Goal: Entertainment & Leisure: Consume media (video, audio)

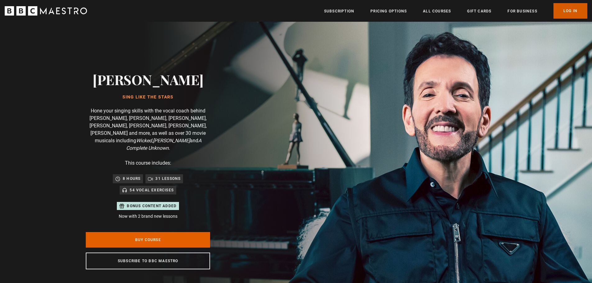
click at [570, 13] on link "Log In" at bounding box center [570, 11] width 34 height 16
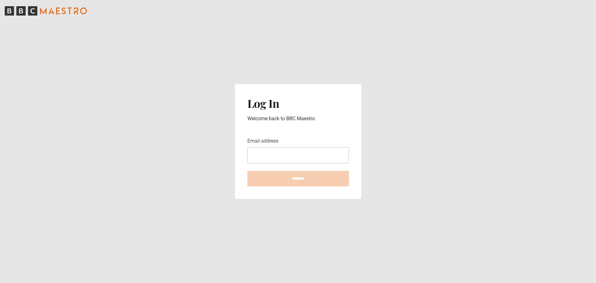
type input "**********"
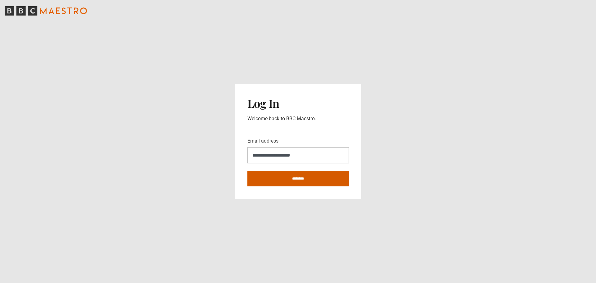
click at [302, 179] on input "********" at bounding box center [299, 179] width 102 height 16
type input "**********"
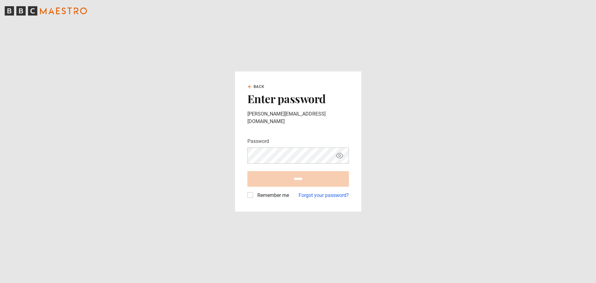
click at [251, 193] on form "Password Your password is hidden ****** Remember me Forgot your password?" at bounding box center [299, 168] width 102 height 61
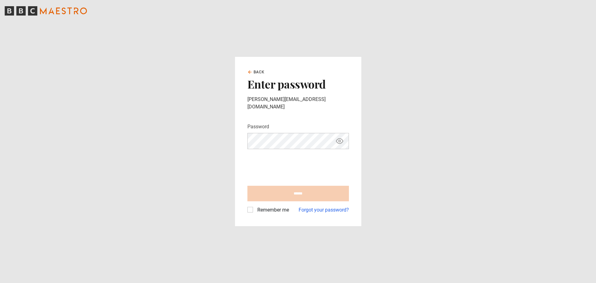
click at [255, 206] on label "Remember me" at bounding box center [272, 209] width 34 height 7
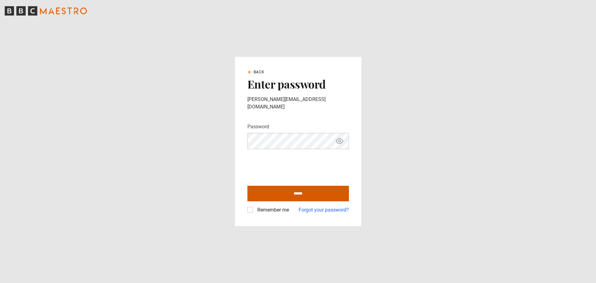
drag, startPoint x: 302, startPoint y: 189, endPoint x: 364, endPoint y: 170, distance: 65.0
click at [302, 189] on input "******" at bounding box center [299, 194] width 102 height 16
type input "**********"
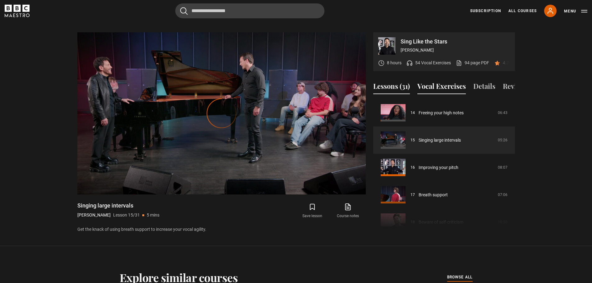
click at [430, 84] on button "Vocal Exercises" at bounding box center [441, 87] width 48 height 13
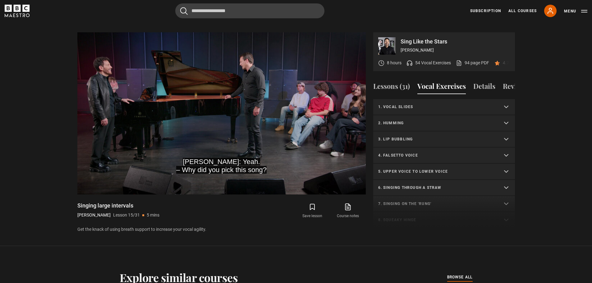
click at [444, 83] on button "Vocal Exercises" at bounding box center [441, 87] width 48 height 13
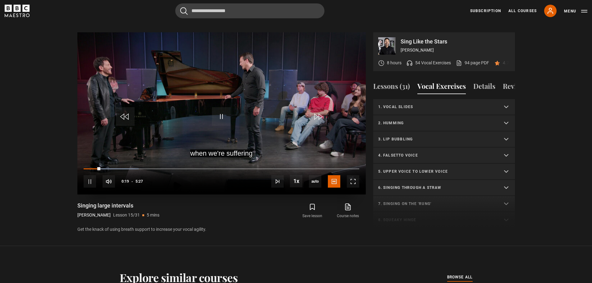
click at [183, 160] on div "10s Skip Back 10 seconds Pause 10s Skip Forward 10 seconds Loaded : 19.88% 0:19…" at bounding box center [221, 177] width 288 height 34
click at [155, 168] on div "Loaded : 22.94% 1:25 0:22" at bounding box center [221, 169] width 275 height 2
click at [90, 175] on span "Video Player" at bounding box center [90, 181] width 12 height 12
click at [448, 81] on button "Vocal Exercises" at bounding box center [441, 87] width 48 height 13
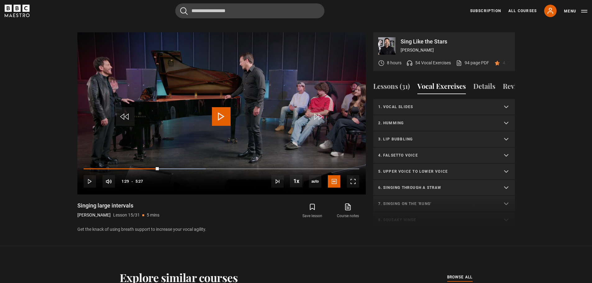
click at [448, 81] on button "Vocal Exercises" at bounding box center [441, 87] width 48 height 13
click at [397, 83] on button "Lessons (31)" at bounding box center [391, 87] width 37 height 13
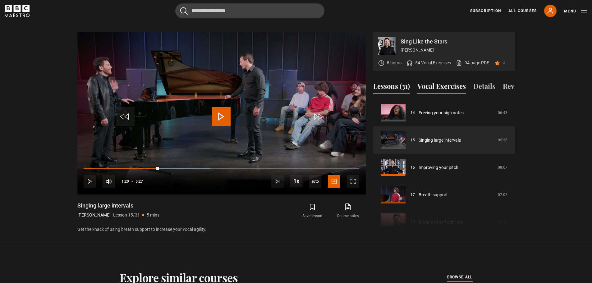
click at [446, 82] on button "Vocal Exercises" at bounding box center [441, 87] width 48 height 13
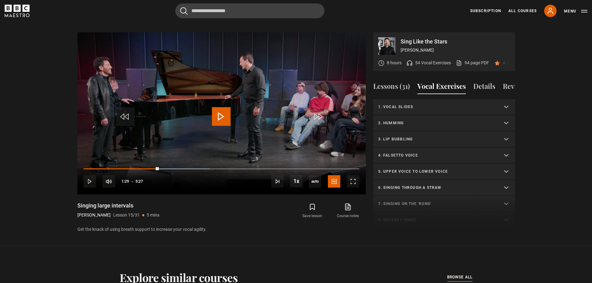
click at [446, 82] on button "Vocal Exercises" at bounding box center [441, 87] width 48 height 13
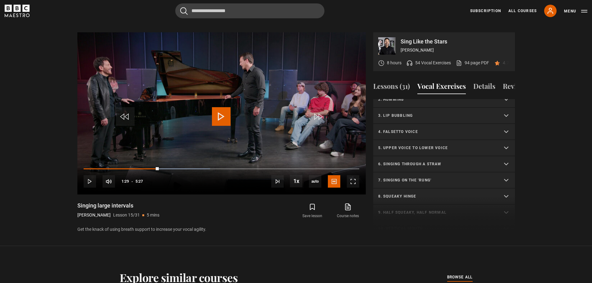
scroll to position [24, 0]
click at [492, 129] on summary "4. Falsetto voice" at bounding box center [444, 131] width 142 height 16
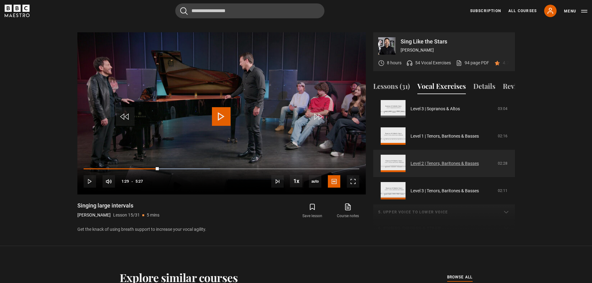
scroll to position [186, 0]
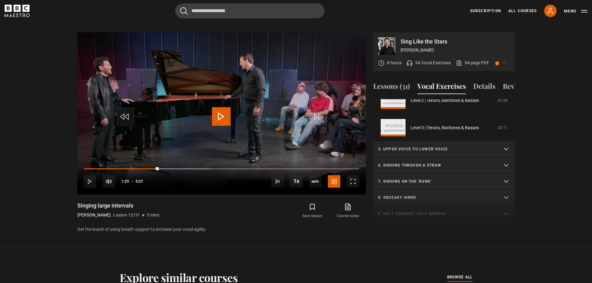
click at [428, 162] on summary "6. Singing through a straw" at bounding box center [444, 165] width 142 height 16
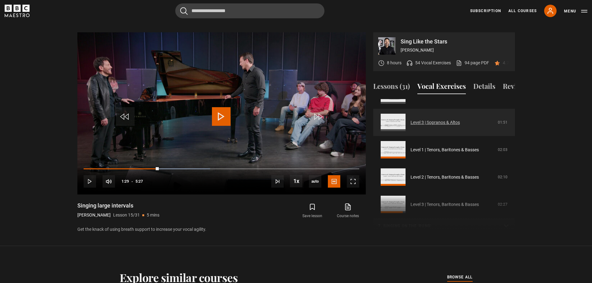
scroll to position [311, 0]
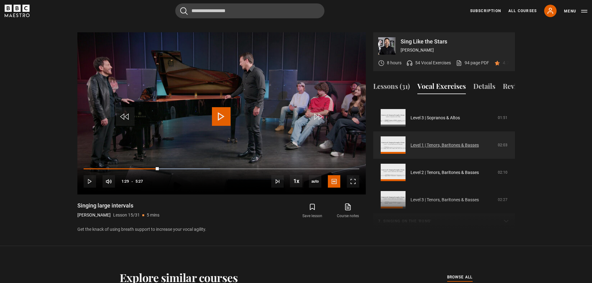
click at [442, 147] on link "Level 1 | Tenors, Baritones & Basses" at bounding box center [444, 145] width 68 height 7
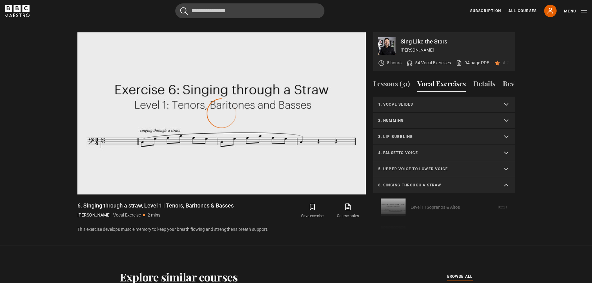
scroll to position [152, 0]
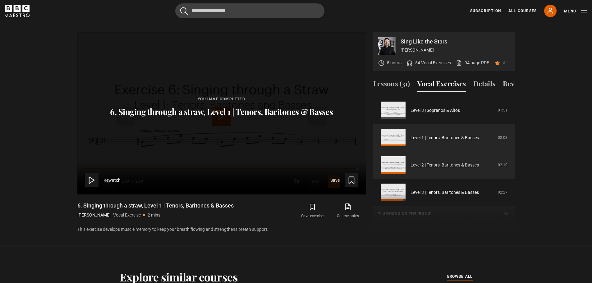
click at [445, 165] on link "Level 2 | Tenors, Baritones & Basses" at bounding box center [444, 165] width 68 height 7
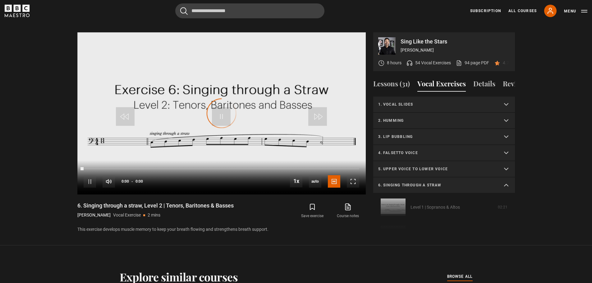
scroll to position [179, 0]
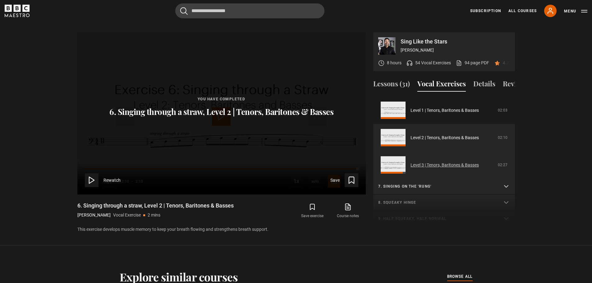
click at [442, 164] on link "Level 3 | Tenors, Baritones & Basses" at bounding box center [444, 165] width 68 height 7
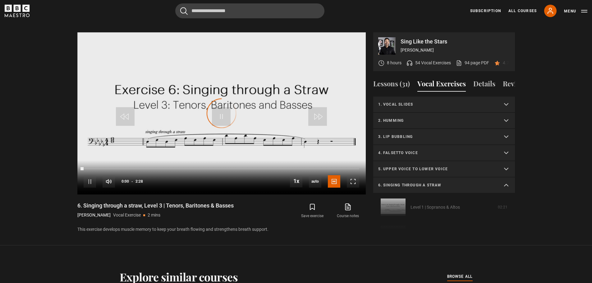
scroll to position [206, 0]
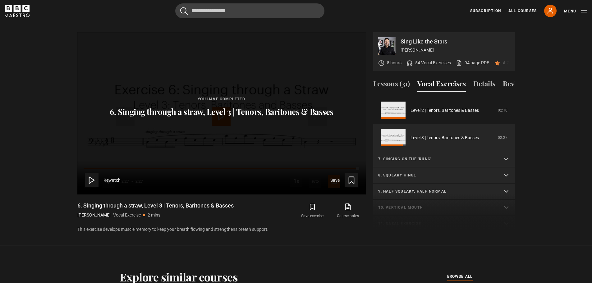
click at [422, 158] on p "7. Singing on the 'rung'" at bounding box center [436, 159] width 117 height 6
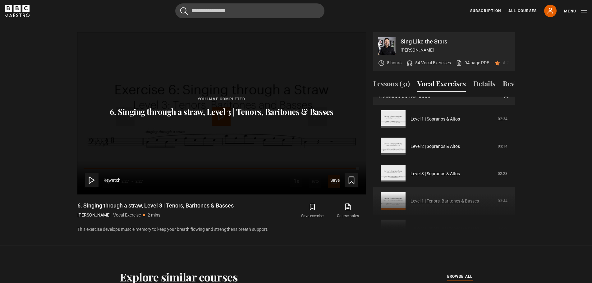
scroll to position [299, 0]
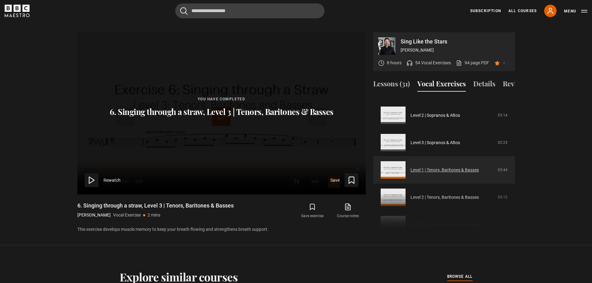
click at [447, 171] on link "Level 1 | Tenors, Baritones & Basses" at bounding box center [444, 170] width 68 height 7
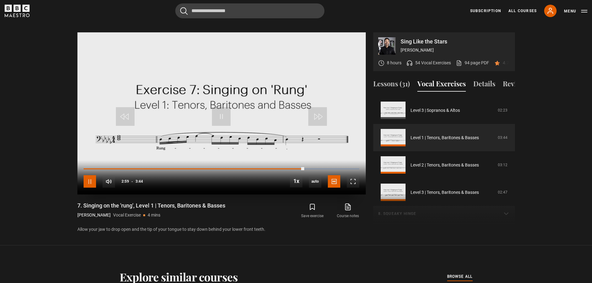
click at [92, 175] on span "Video Player" at bounding box center [90, 181] width 12 height 12
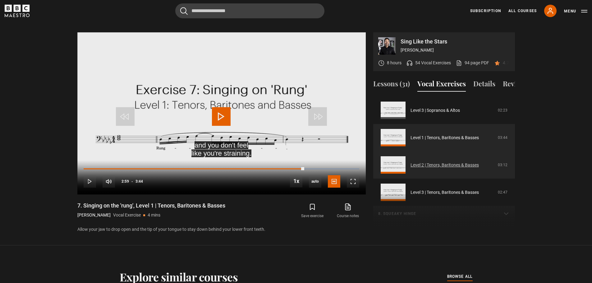
click at [447, 164] on link "Level 2 | Tenors, Baritones & Basses" at bounding box center [444, 165] width 68 height 7
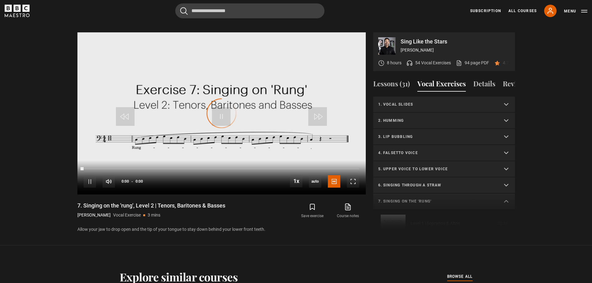
scroll to position [195, 0]
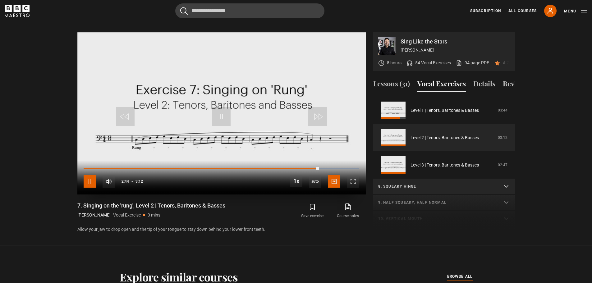
click at [92, 175] on span "Video Player" at bounding box center [90, 181] width 12 height 12
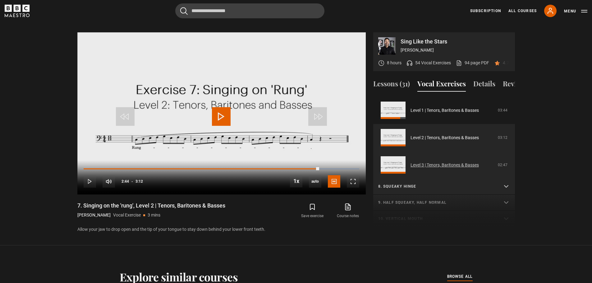
click at [439, 166] on link "Level 3 | Tenors, Baritones & Basses" at bounding box center [444, 165] width 68 height 7
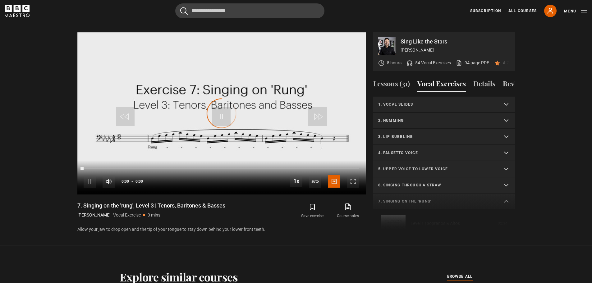
scroll to position [222, 0]
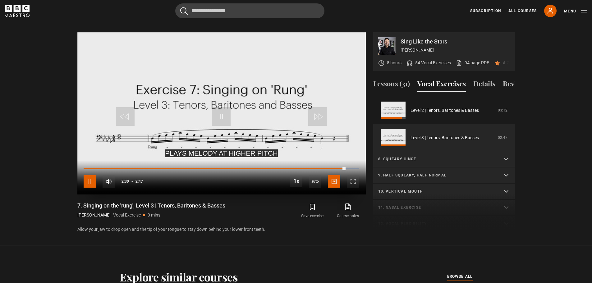
click at [90, 175] on span "Video Player" at bounding box center [90, 181] width 12 height 12
click at [405, 156] on summary "8. Squeaky hinge" at bounding box center [444, 159] width 142 height 16
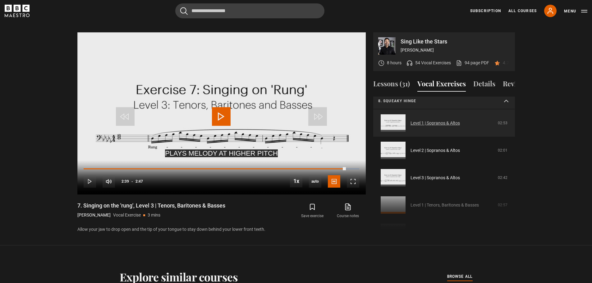
scroll to position [284, 0]
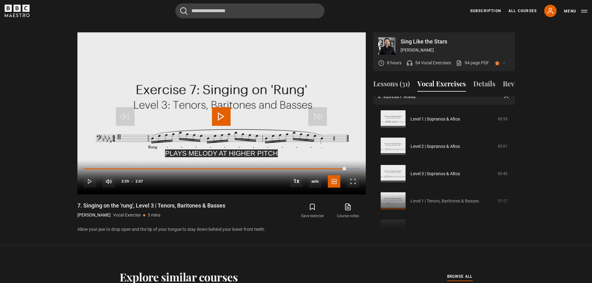
drag, startPoint x: 459, startPoint y: 199, endPoint x: 460, endPoint y: 195, distance: 4.4
click at [459, 199] on div "1. Vocal slides Level 1 | All Voices 04:23 Level 2 | All Voices 06:30 Level 3 |…" at bounding box center [444, 164] width 142 height 134
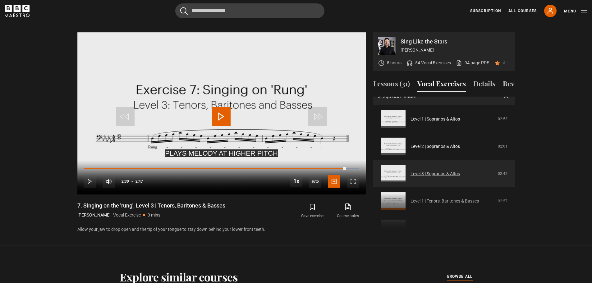
scroll to position [347, 0]
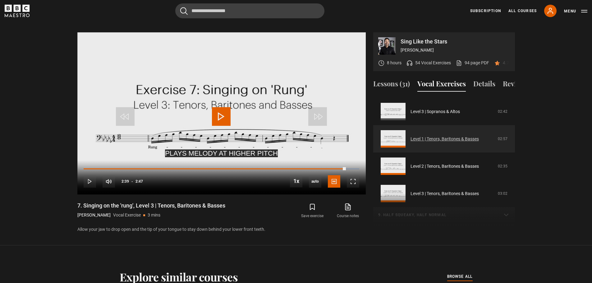
click at [440, 141] on link "Level 1 | Tenors, Baritones & Basses" at bounding box center [444, 139] width 68 height 7
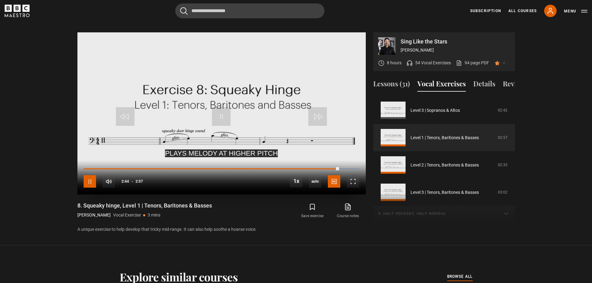
drag, startPoint x: 93, startPoint y: 174, endPoint x: 98, endPoint y: 174, distance: 5.6
click at [93, 175] on span "Video Player" at bounding box center [90, 181] width 12 height 12
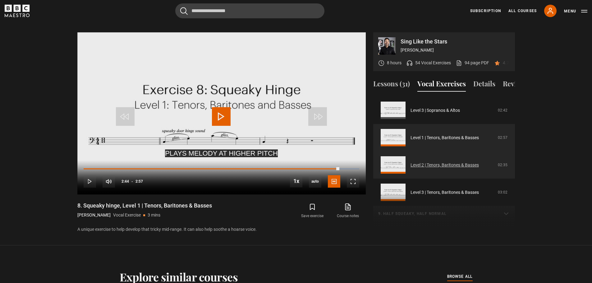
click at [460, 165] on link "Level 2 | Tenors, Baritones & Basses" at bounding box center [444, 165] width 68 height 7
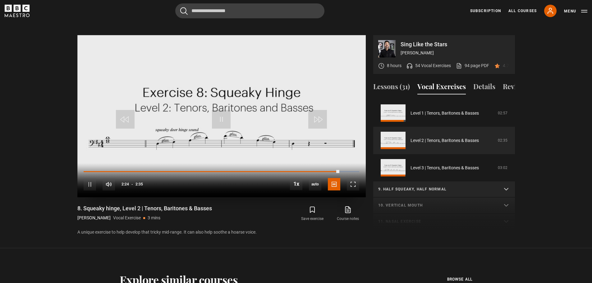
scroll to position [296, 0]
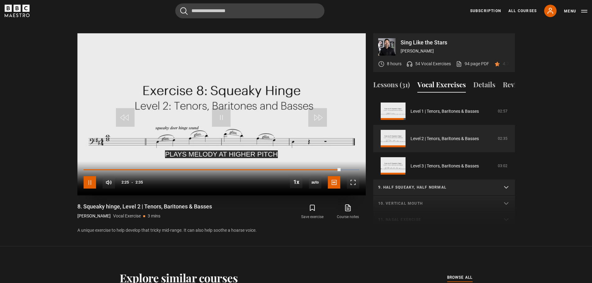
drag, startPoint x: 91, startPoint y: 176, endPoint x: 100, endPoint y: 175, distance: 8.8
click at [92, 176] on span "Video Player" at bounding box center [90, 182] width 12 height 12
